Goal: Information Seeking & Learning: Learn about a topic

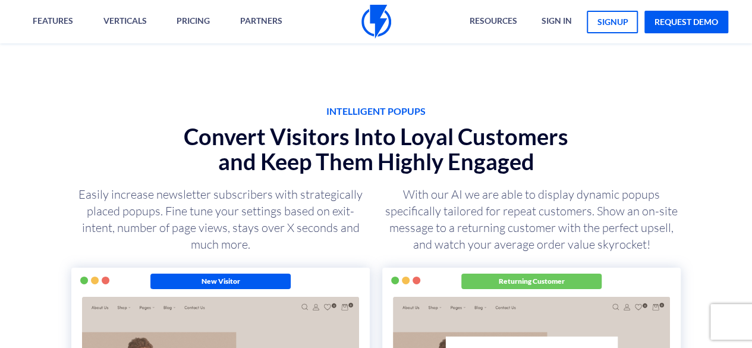
scroll to position [1839, 0]
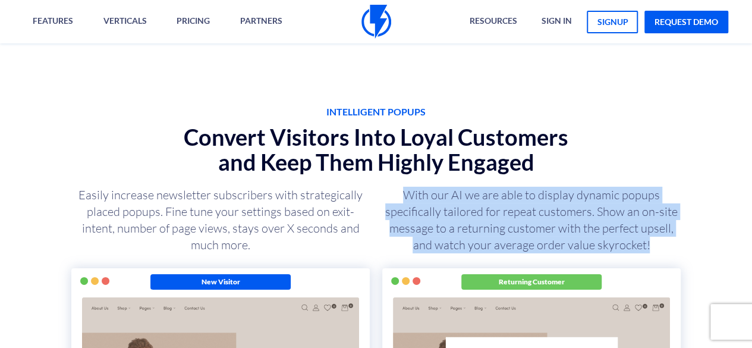
drag, startPoint x: 403, startPoint y: 194, endPoint x: 671, endPoint y: 250, distance: 273.4
click at [671, 250] on p "With our AI we are able to display dynamic popups specifically tailored for rep…" at bounding box center [531, 220] width 299 height 67
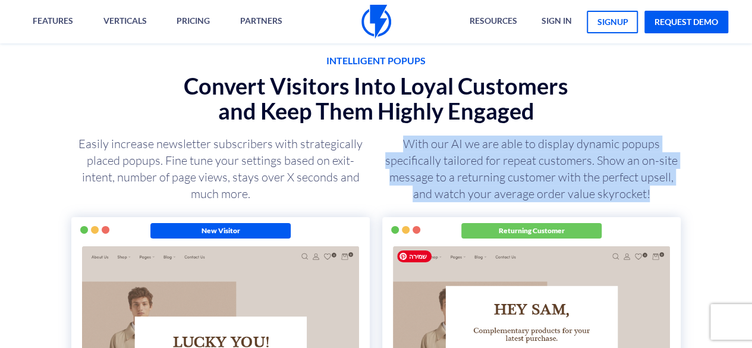
scroll to position [1890, 0]
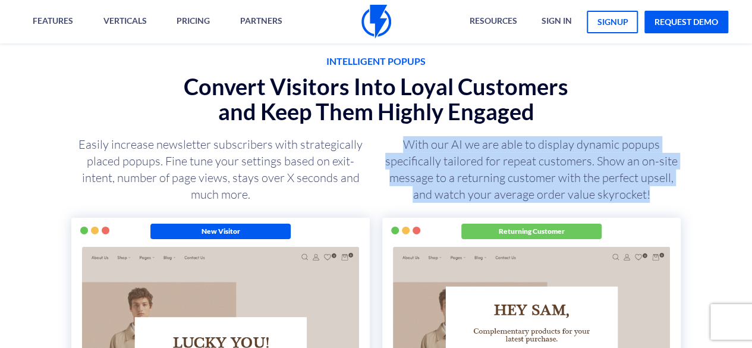
click at [577, 168] on p "With our AI we are able to display dynamic popups specifically tailored for rep…" at bounding box center [531, 169] width 299 height 67
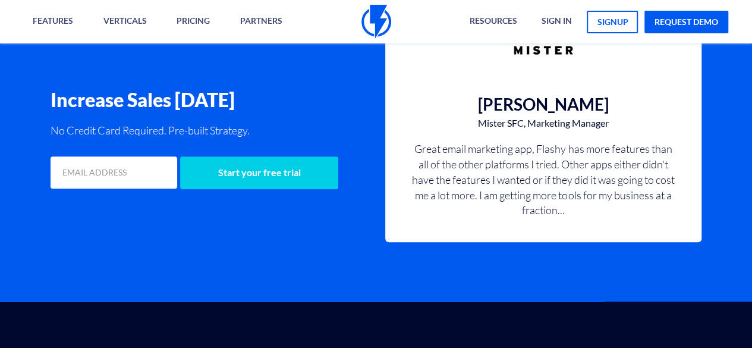
scroll to position [2458, 0]
